Goal: Obtain resource: Obtain resource

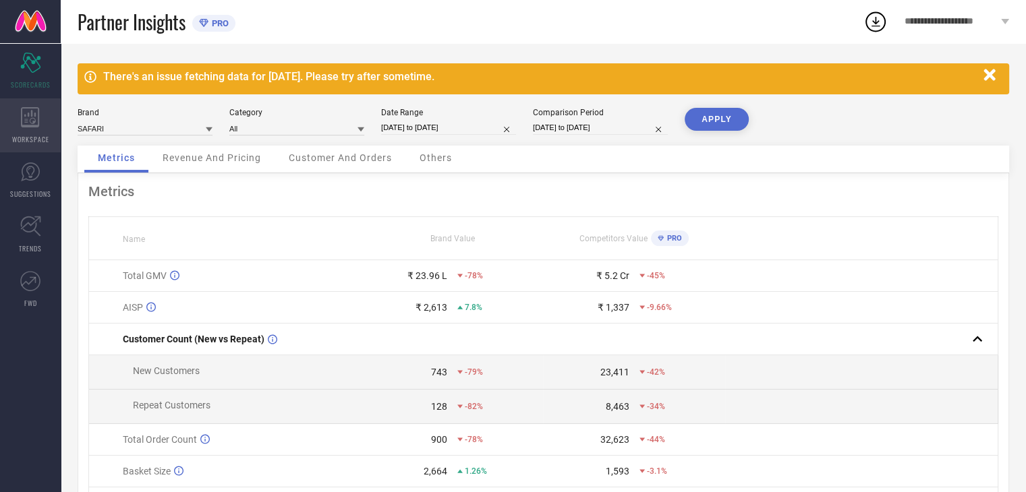
click at [13, 136] on span "WORKSPACE" at bounding box center [30, 139] width 37 height 10
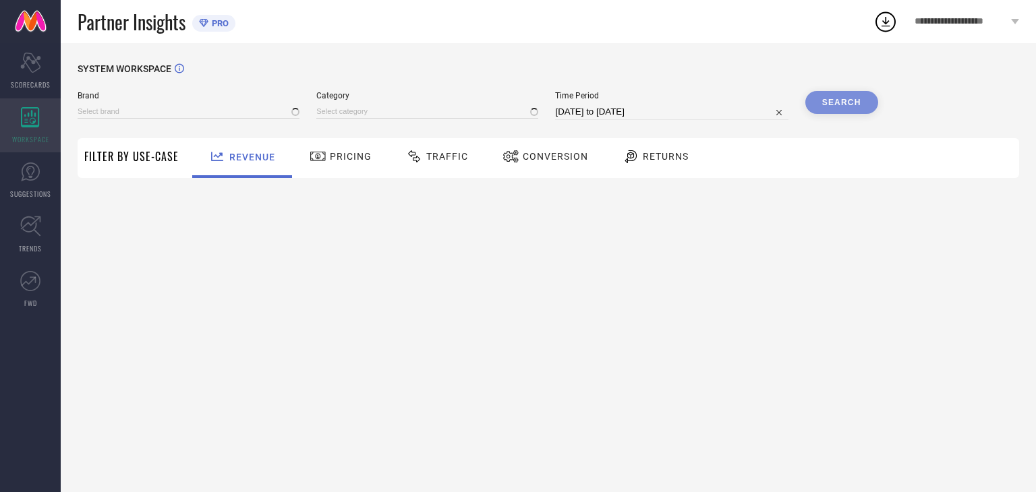
type input "GENIE"
type input "All"
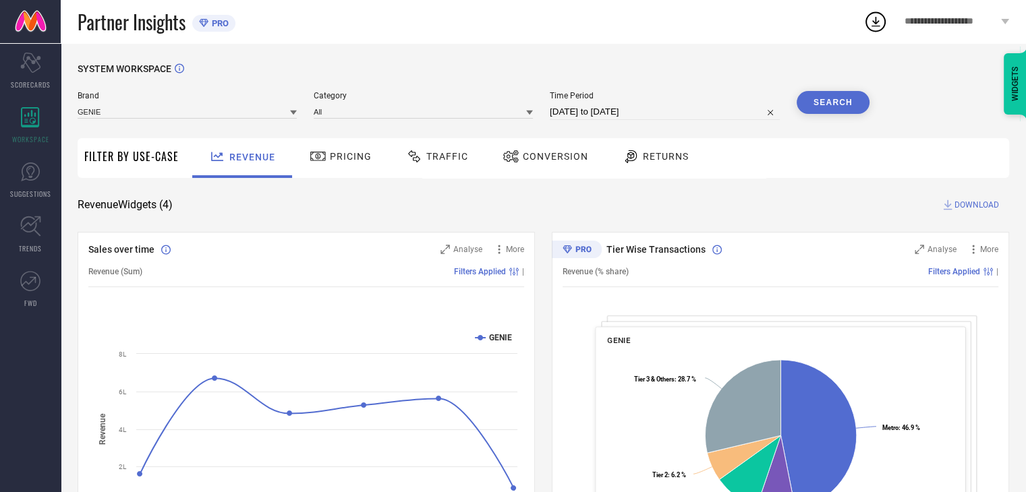
click at [436, 173] on div "Traffic" at bounding box center [437, 158] width 96 height 40
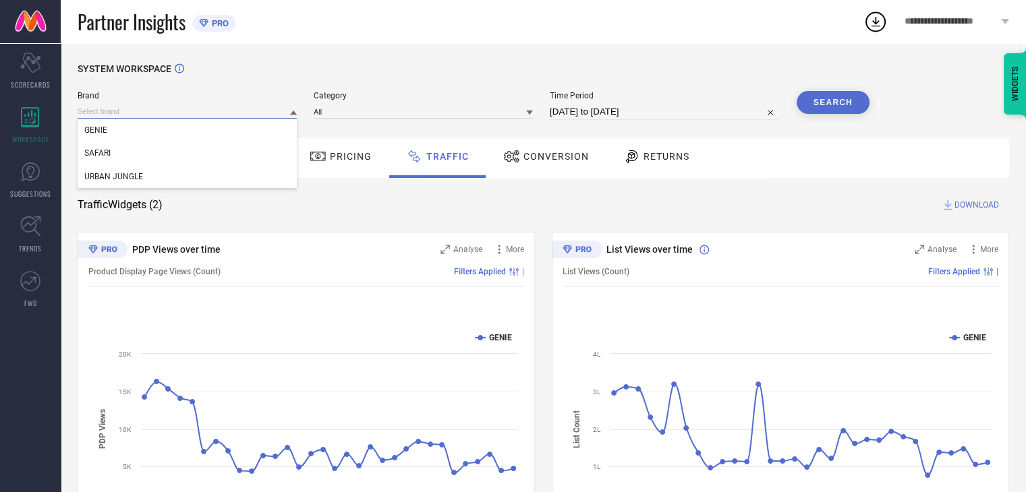
click at [238, 111] on input at bounding box center [187, 112] width 219 height 14
click at [102, 113] on input at bounding box center [187, 112] width 219 height 14
click at [101, 144] on div "SAFARI" at bounding box center [187, 153] width 219 height 23
select select "7"
select select "2025"
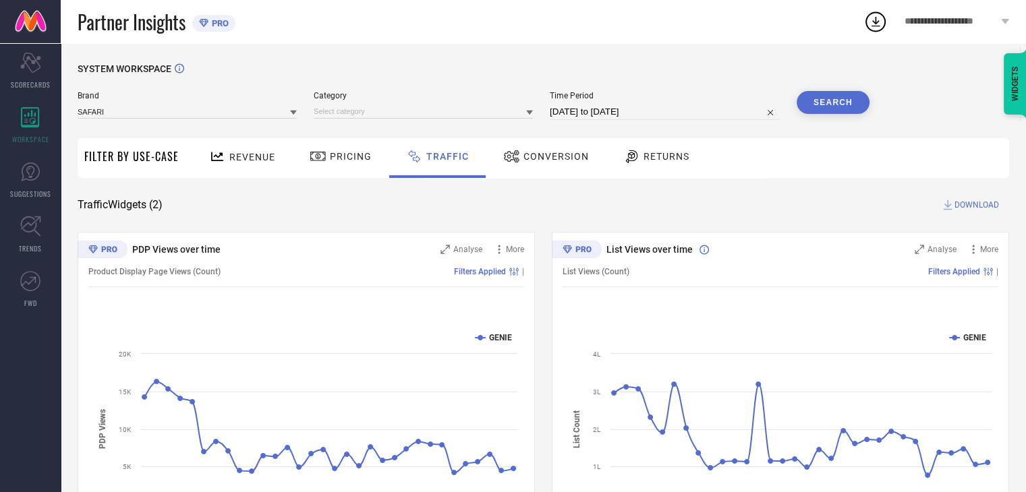
select select "8"
select select "2025"
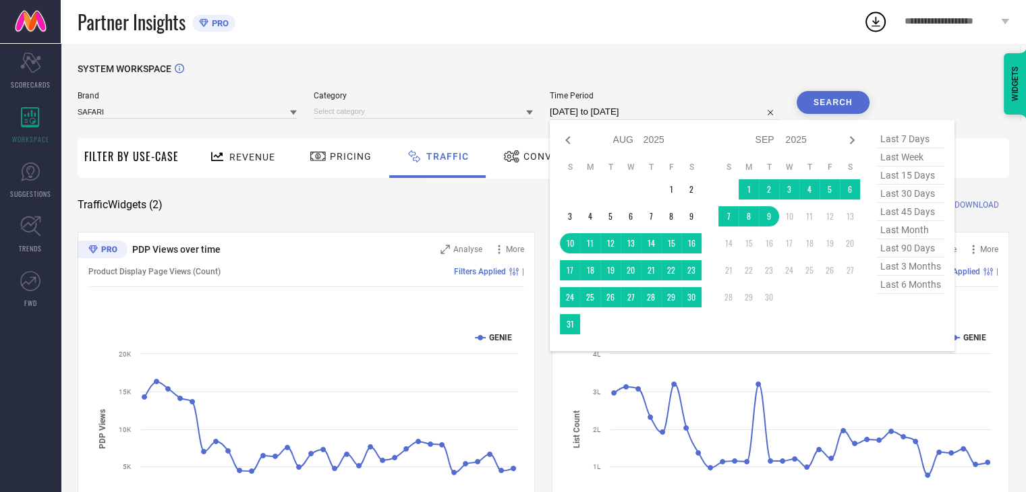
click at [661, 117] on input "[DATE] to [DATE]" at bounding box center [665, 112] width 230 height 16
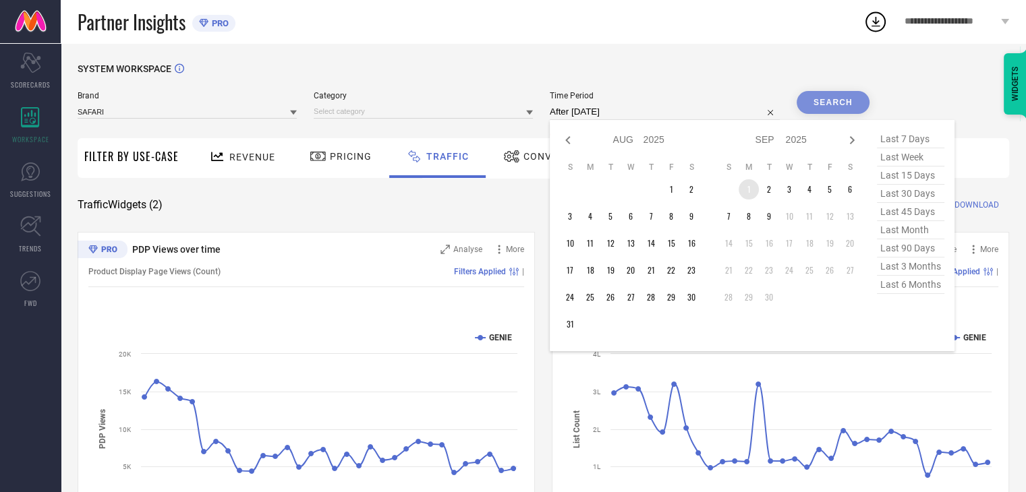
click at [749, 189] on td "1" at bounding box center [748, 189] width 20 height 20
type input "[DATE] to [DATE]"
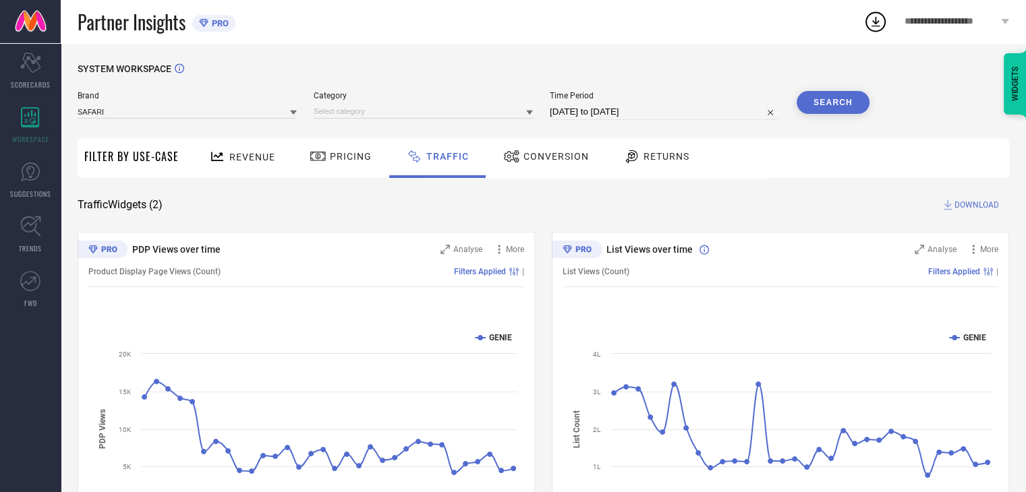
click at [841, 109] on button "Search" at bounding box center [832, 102] width 73 height 23
click at [839, 110] on div "Search" at bounding box center [832, 102] width 73 height 23
click at [981, 203] on span "DOWNLOAD" at bounding box center [976, 204] width 45 height 13
click at [880, 26] on icon at bounding box center [875, 21] width 24 height 24
click at [840, 23] on div "Partner Insights PRO" at bounding box center [471, 21] width 786 height 43
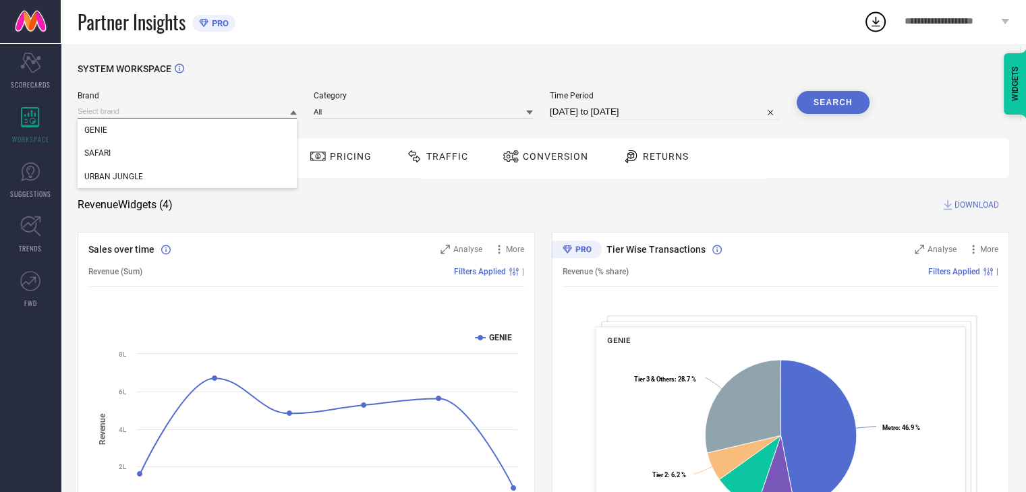
click at [201, 113] on input at bounding box center [187, 112] width 219 height 14
click at [121, 153] on div "SAFARI" at bounding box center [187, 153] width 219 height 23
select select "7"
select select "2025"
select select "8"
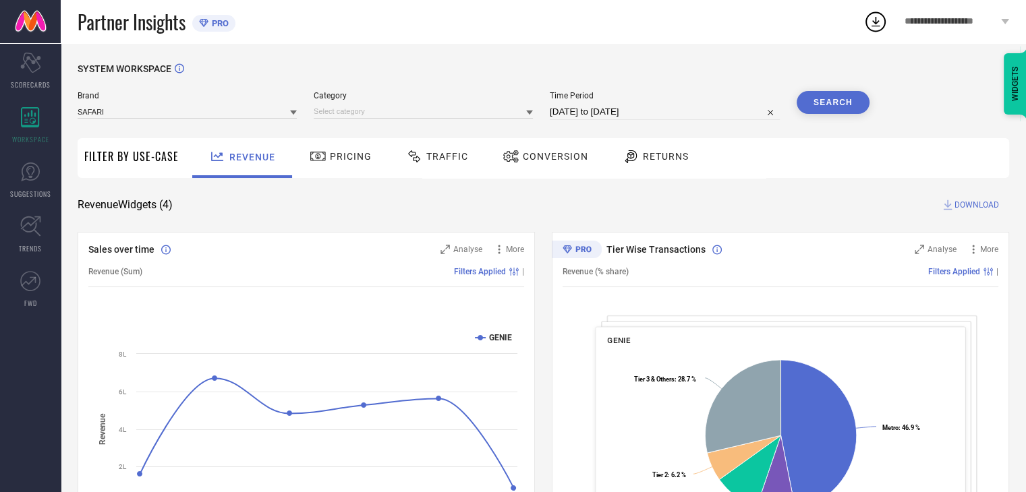
select select "2025"
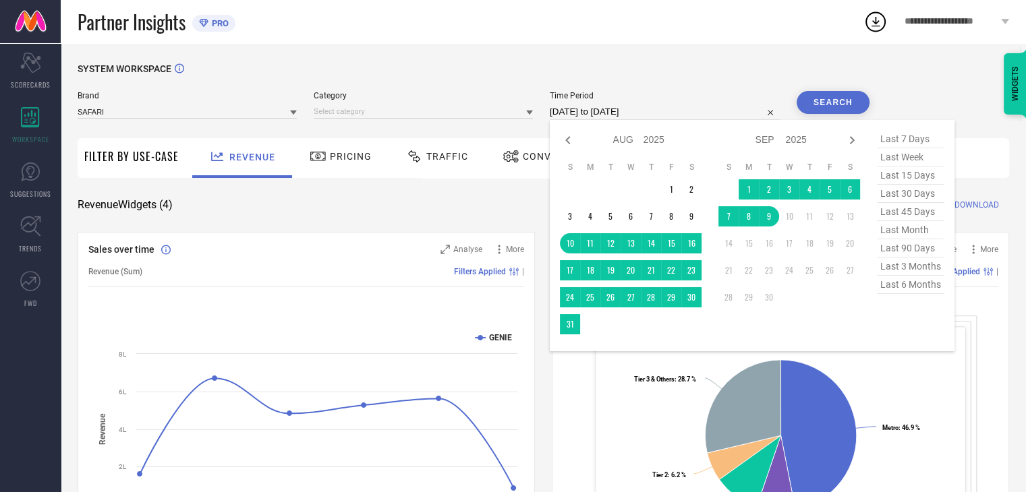
click at [646, 111] on input "[DATE] to [DATE]" at bounding box center [665, 112] width 230 height 16
click at [753, 192] on td "1" at bounding box center [748, 189] width 20 height 20
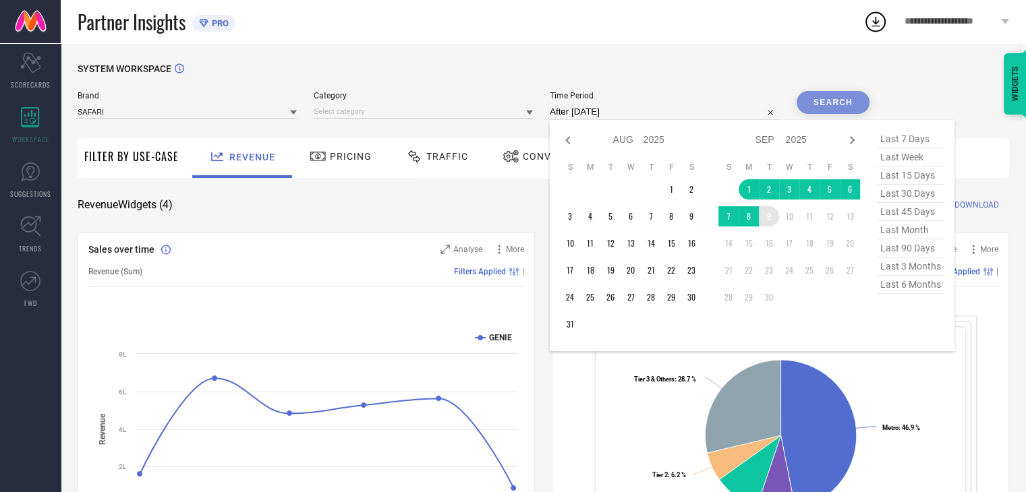
type input "[DATE] to [DATE]"
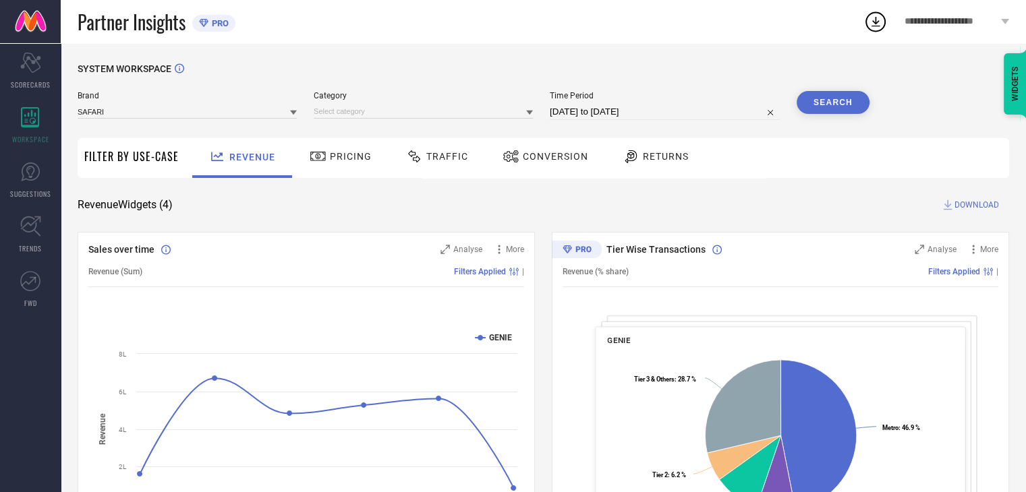
click at [842, 109] on button "Search" at bounding box center [832, 102] width 73 height 23
click at [458, 157] on span "Traffic" at bounding box center [447, 156] width 42 height 11
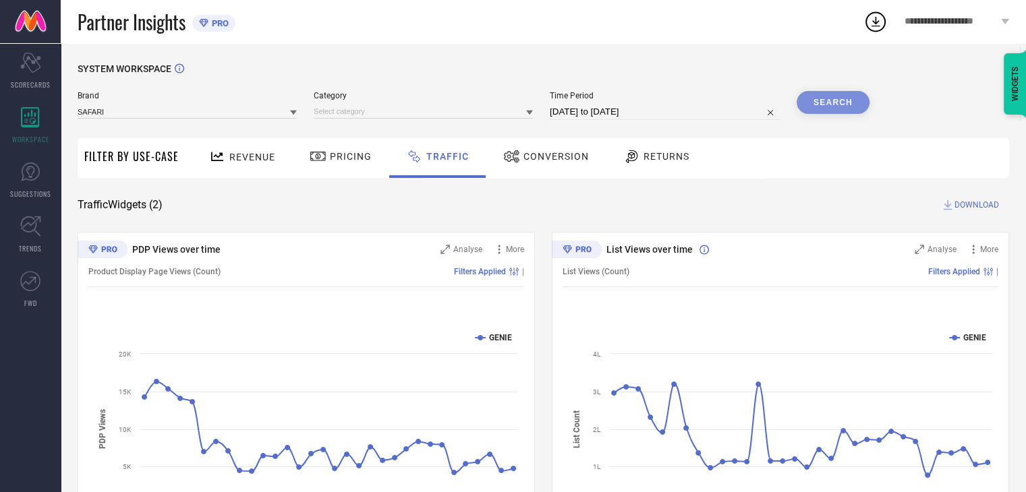
click at [824, 103] on div "Search" at bounding box center [832, 102] width 73 height 23
click at [138, 104] on div "SAFARI" at bounding box center [187, 111] width 219 height 15
click at [138, 106] on input at bounding box center [187, 112] width 219 height 14
click at [113, 109] on input at bounding box center [187, 112] width 219 height 14
click at [107, 130] on span "SAFARI" at bounding box center [97, 129] width 26 height 9
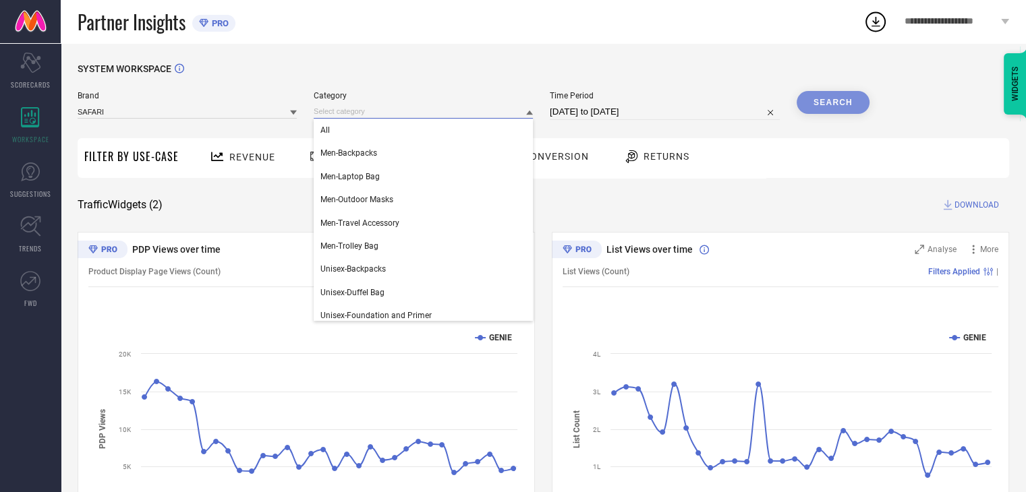
click at [404, 116] on input at bounding box center [423, 112] width 219 height 14
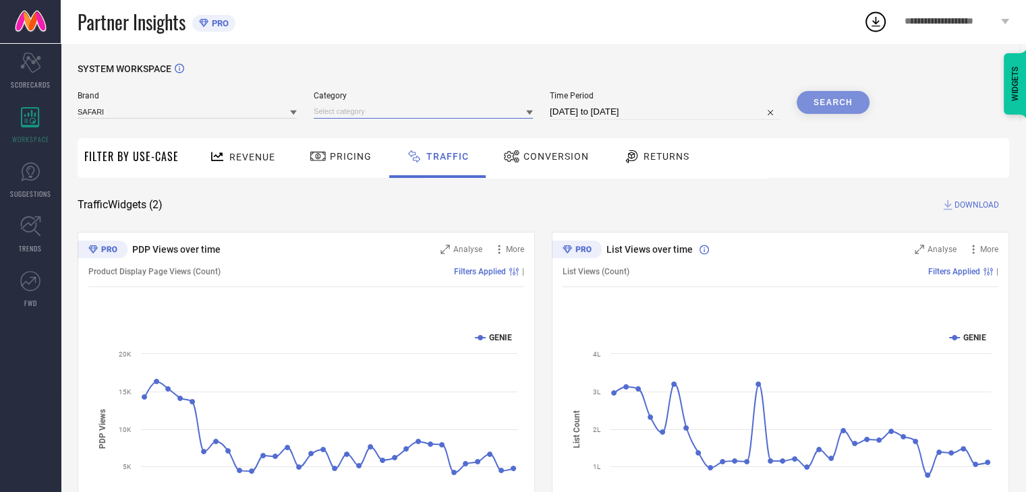
click at [351, 105] on input at bounding box center [423, 112] width 219 height 14
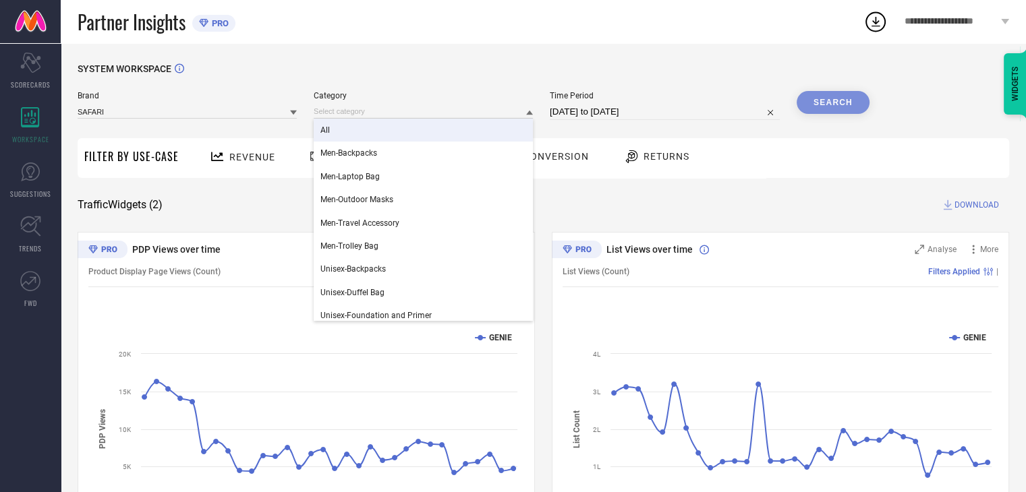
click at [337, 130] on div "All" at bounding box center [423, 130] width 219 height 23
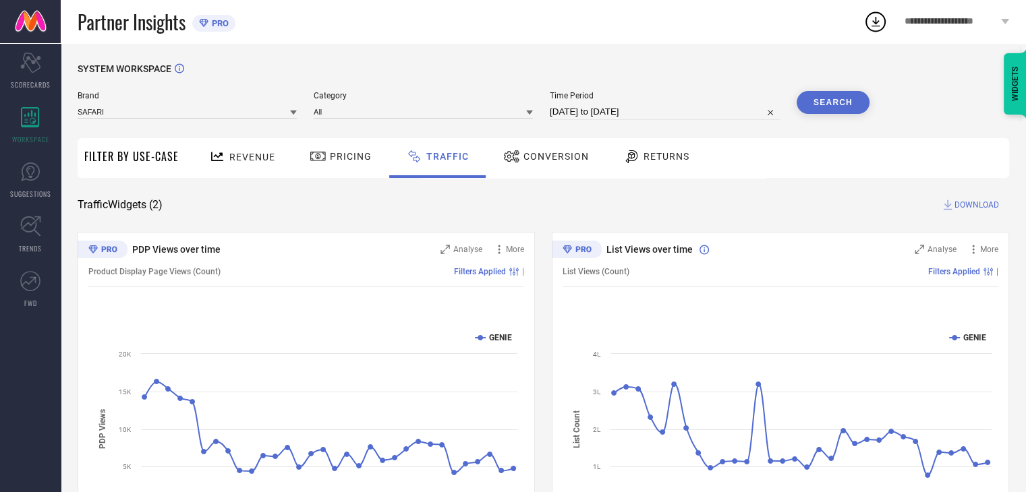
click at [823, 105] on button "Search" at bounding box center [832, 102] width 73 height 23
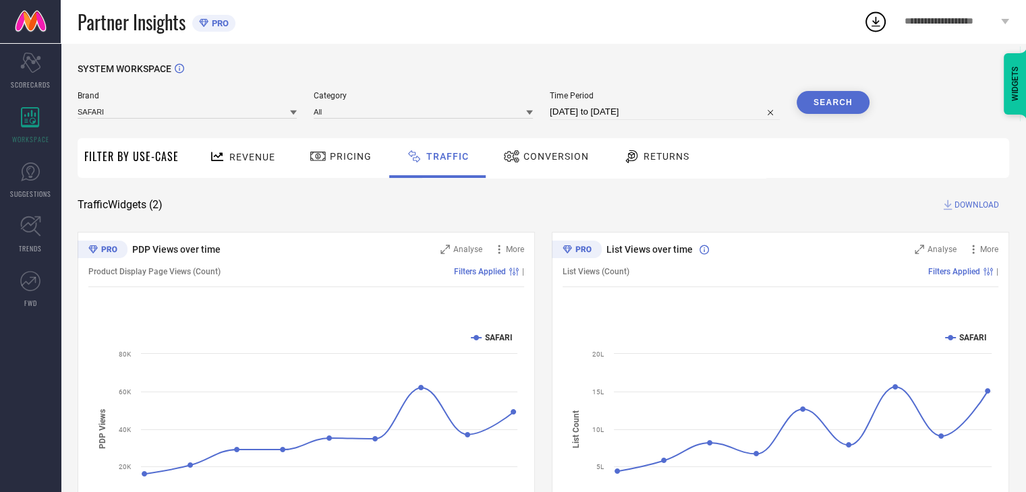
click at [967, 205] on span "DOWNLOAD" at bounding box center [976, 204] width 45 height 13
click at [633, 52] on div "SYSTEM WORKSPACE Brand SAFARI Category All Time Period 01-09-2025 to 09-09-2025…" at bounding box center [543, 316] width 965 height 546
